Goal: Task Accomplishment & Management: Manage account settings

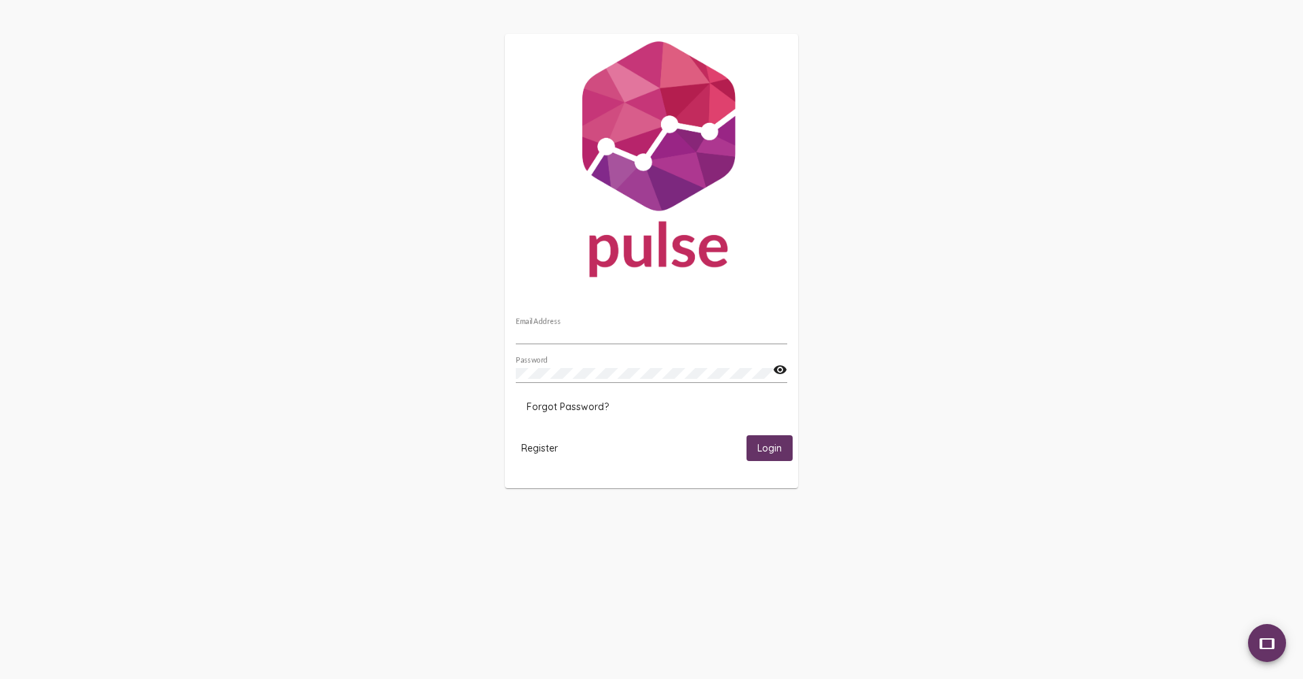
type input "[PERSON_NAME] [PERSON_NAME]"
click at [760, 442] on span "Login" at bounding box center [769, 448] width 24 height 12
drag, startPoint x: 601, startPoint y: 336, endPoint x: 504, endPoint y: 350, distance: 98.1
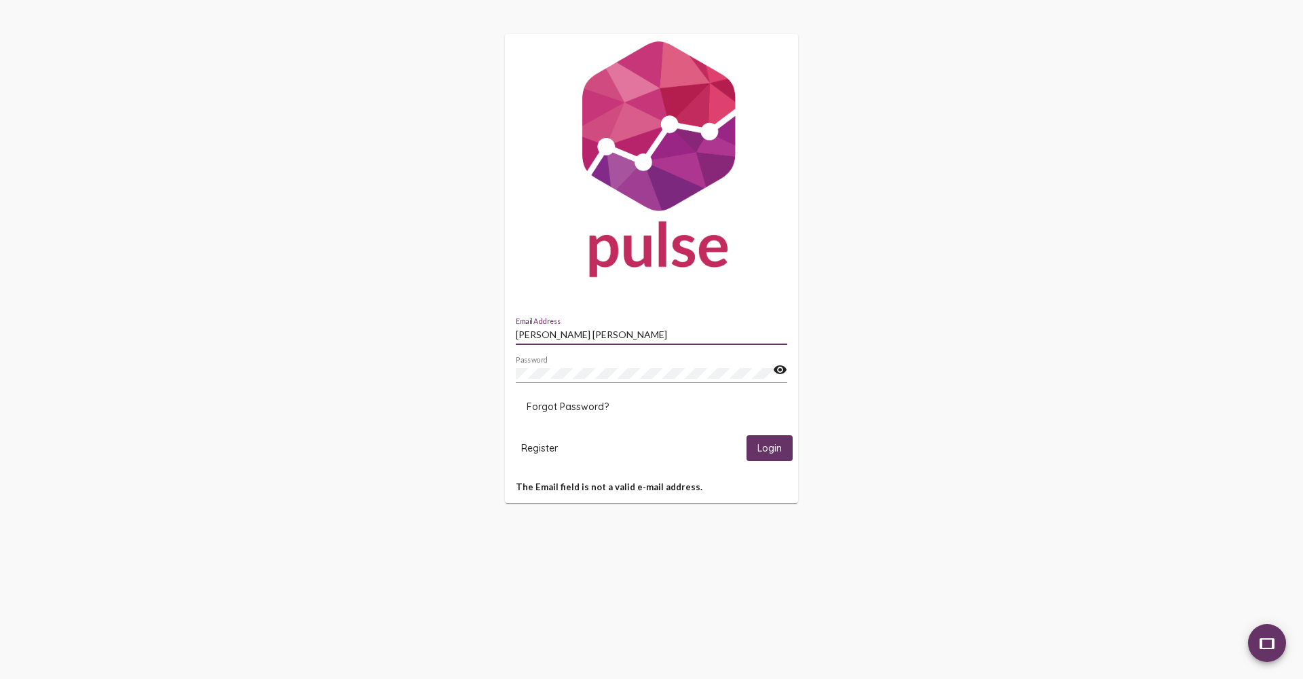
click at [504, 350] on div "tablet [PERSON_NAME] [PERSON_NAME] Email Address Password visibility Forgot Pas…" at bounding box center [651, 268] width 1303 height 537
click at [473, 409] on div "tablet [PERSON_NAME] [PERSON_NAME] Email Address Password visibility Forgot Pas…" at bounding box center [651, 268] width 1303 height 537
